Goal: Check status: Check status

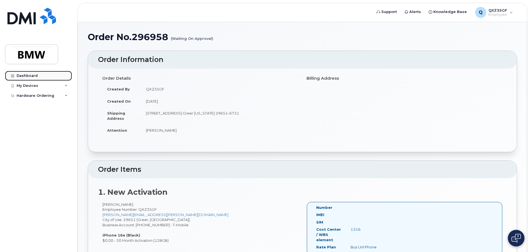
click at [23, 76] on div "Dashboard" at bounding box center [27, 76] width 21 height 4
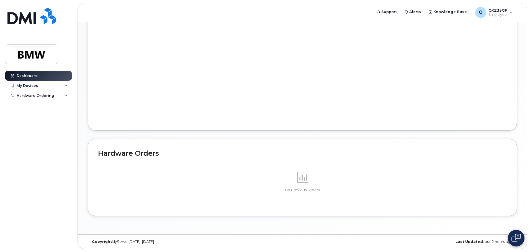
scroll to position [264, 0]
click at [499, 15] on span "Employee" at bounding box center [498, 14] width 19 height 4
click at [66, 87] on div "My Devices" at bounding box center [38, 86] width 67 height 10
click at [63, 106] on div "Hardware Ordering" at bounding box center [38, 106] width 67 height 10
click at [35, 113] on link "My Orders" at bounding box center [43, 116] width 57 height 11
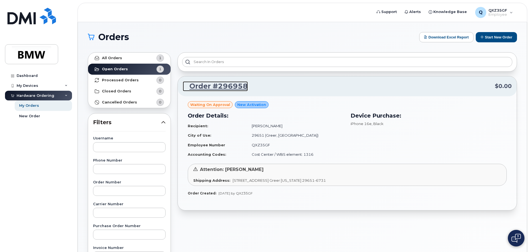
click at [211, 84] on link "Order #296958" at bounding box center [215, 86] width 65 height 10
